Goal: Transaction & Acquisition: Purchase product/service

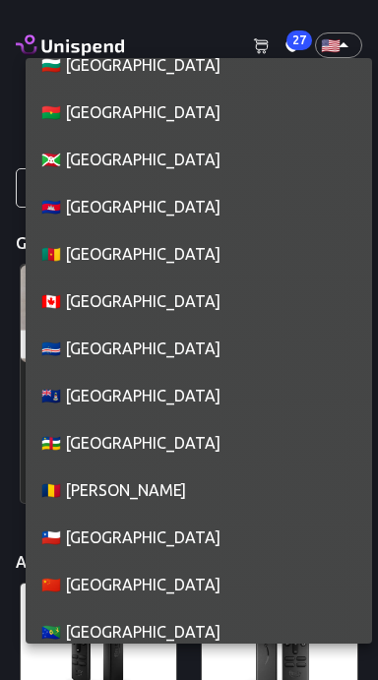
scroll to position [1586, 0]
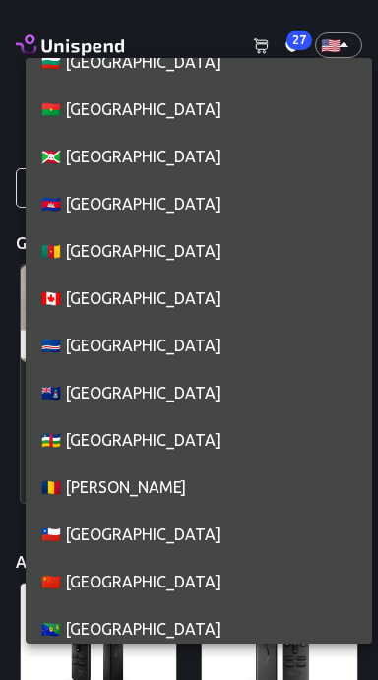
click at [143, 299] on li "🇨🇦 [GEOGRAPHIC_DATA]" at bounding box center [199, 298] width 346 height 47
type input "CA"
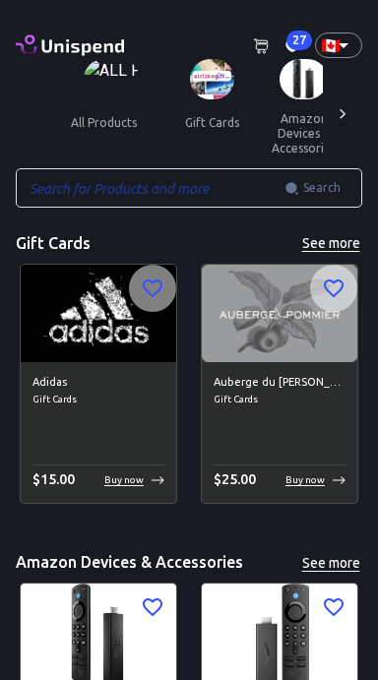
click at [298, 37] on span "27" at bounding box center [299, 41] width 26 height 20
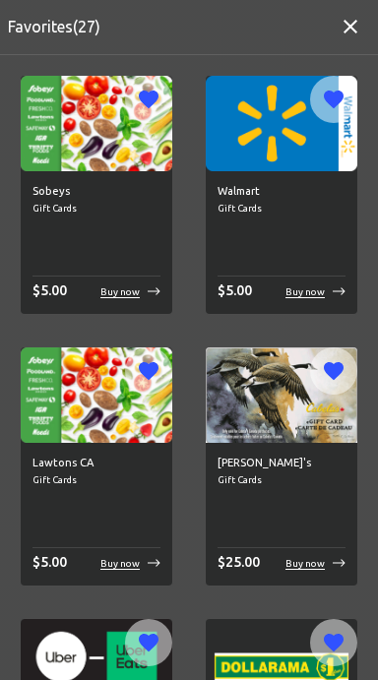
scroll to position [0, 0]
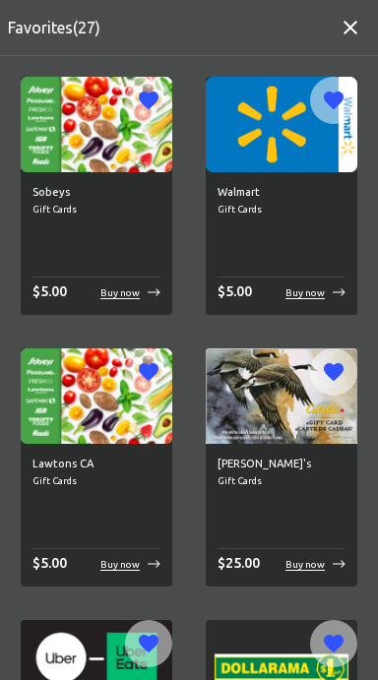
click at [120, 289] on p "Buy now" at bounding box center [119, 292] width 39 height 15
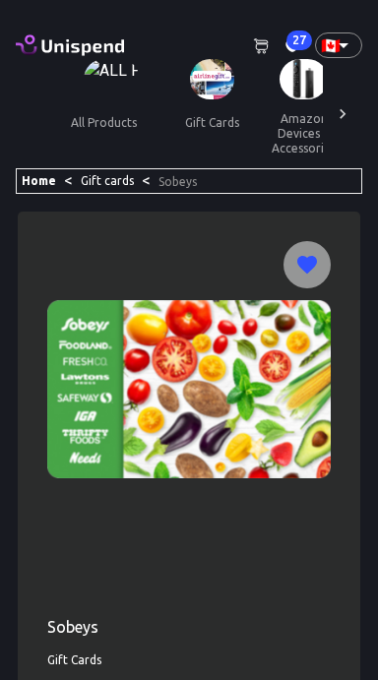
click at [127, 300] on img at bounding box center [188, 388] width 283 height 295
click at [279, 406] on img at bounding box center [188, 388] width 283 height 295
click at [281, 415] on img at bounding box center [188, 388] width 283 height 295
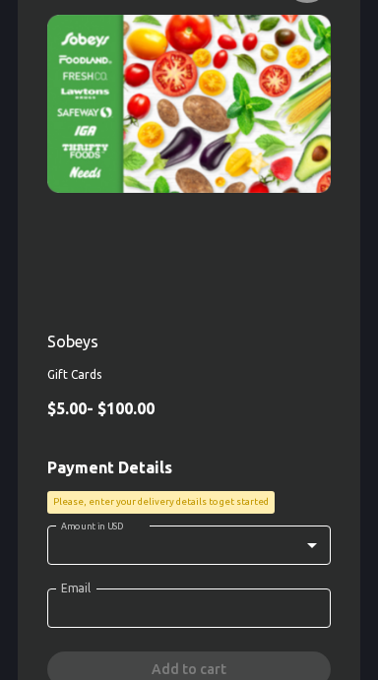
click at [273, 366] on span "Gift Cards" at bounding box center [188, 375] width 283 height 20
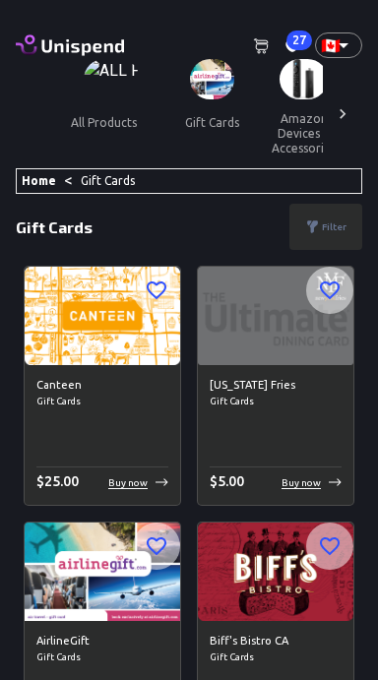
click at [299, 37] on span "27" at bounding box center [299, 41] width 26 height 20
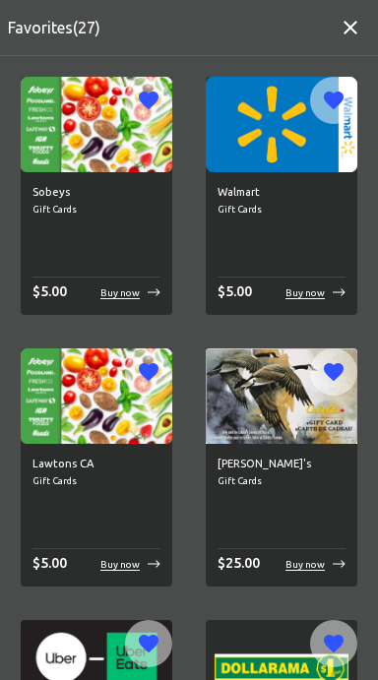
click at [146, 281] on div "$ 5.00 Buy now" at bounding box center [96, 292] width 128 height 22
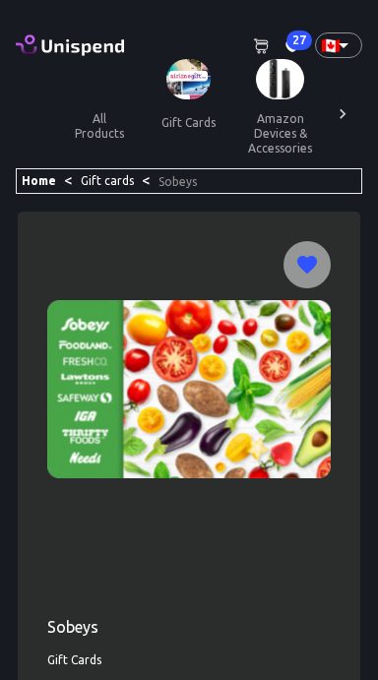
click at [138, 297] on img at bounding box center [188, 388] width 283 height 295
